Goal: Find specific page/section: Find specific page/section

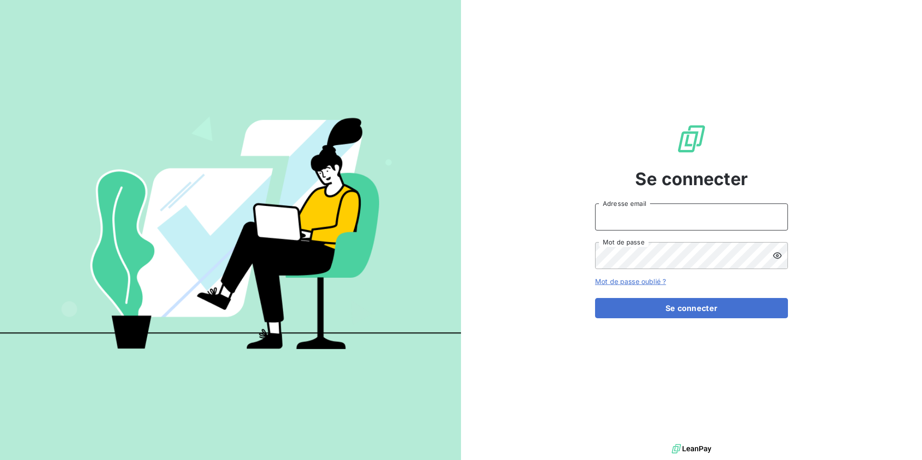
click at [662, 211] on input "Adresse email" at bounding box center [691, 217] width 193 height 27
type input "[EMAIL_ADDRESS][PERSON_NAME][DOMAIN_NAME]"
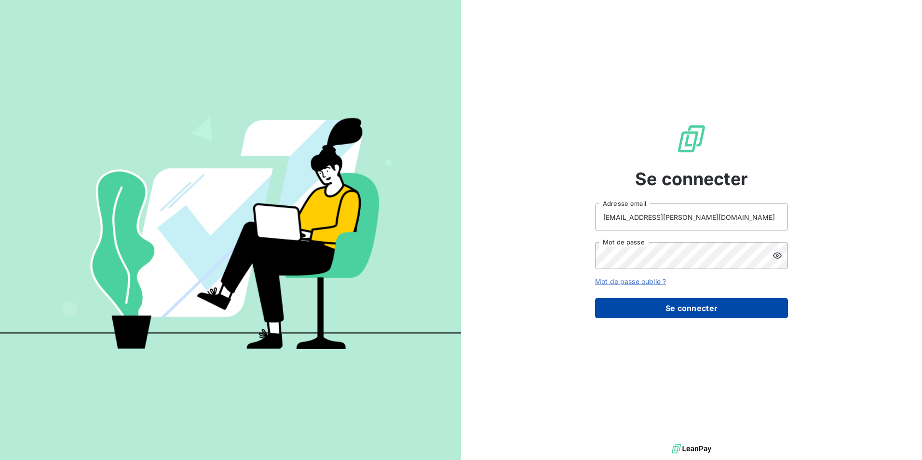
click at [678, 313] on button "Se connecter" at bounding box center [691, 308] width 193 height 20
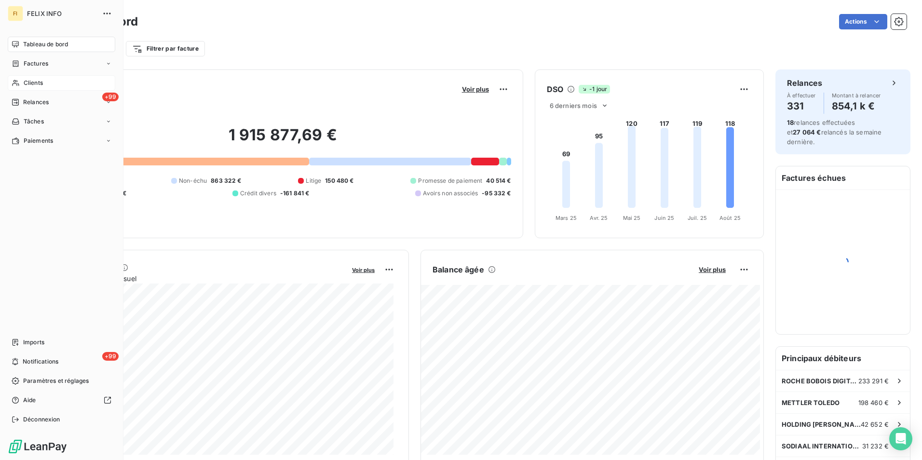
click at [43, 77] on div "Clients" at bounding box center [62, 82] width 108 height 15
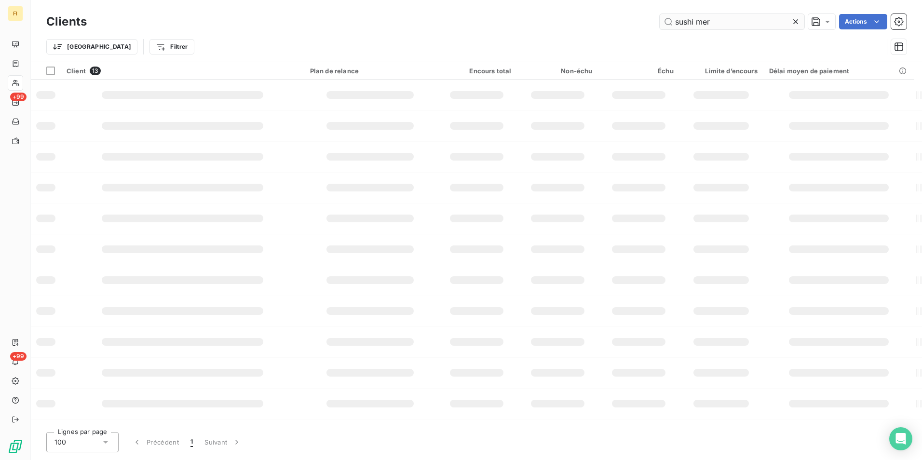
type input "sushi mer"
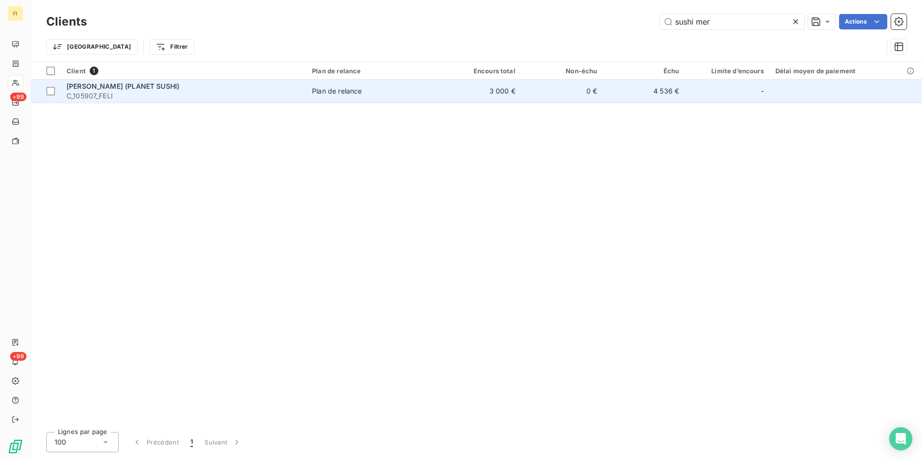
click at [573, 89] on td "0 €" at bounding box center [563, 91] width 82 height 23
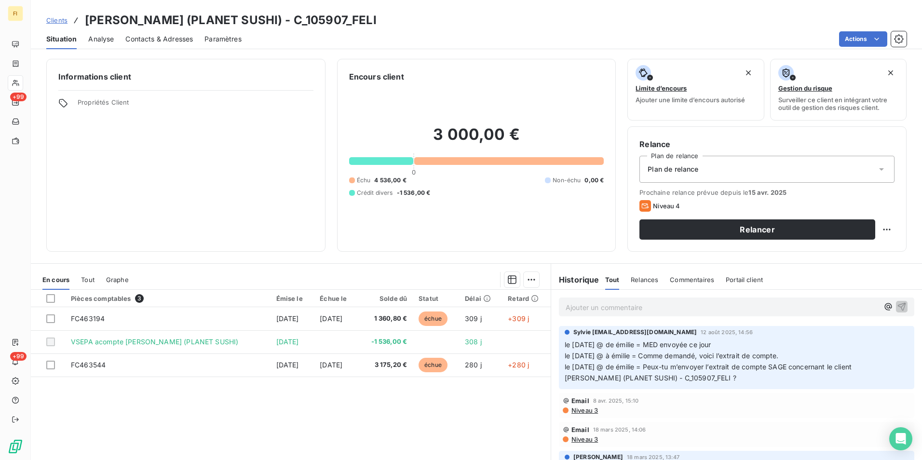
drag, startPoint x: 394, startPoint y: 20, endPoint x: 86, endPoint y: 22, distance: 307.8
click at [86, 22] on div "Clients SUSHI MERCIERE (PLANET SUSHI) - C_105907_FELI" at bounding box center [477, 20] width 892 height 17
copy h3 "SUSHI MERCIERE (PLANET SUSHI) - C_105907_FELI"
